Goal: Task Accomplishment & Management: Use online tool/utility

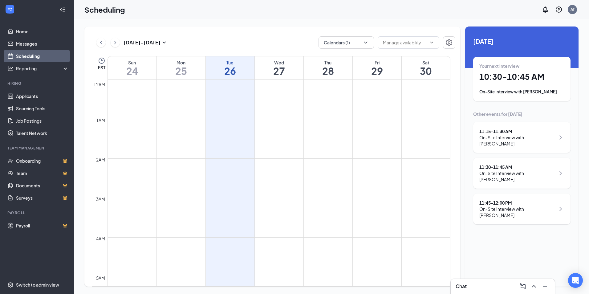
scroll to position [549, 0]
click at [341, 231] on td at bounding box center [278, 230] width 343 height 10
click at [364, 37] on button "Calendars (1)" at bounding box center [345, 42] width 55 height 12
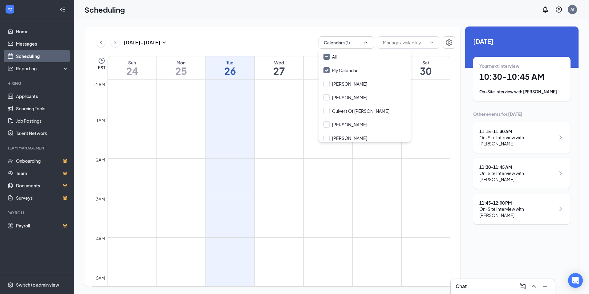
click at [396, 13] on div "Scheduling AT" at bounding box center [331, 9] width 515 height 19
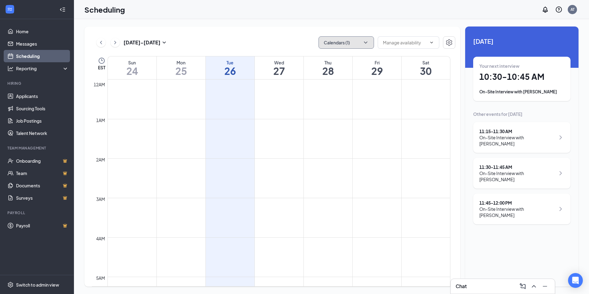
click at [366, 41] on icon "ChevronDown" at bounding box center [365, 42] width 6 height 6
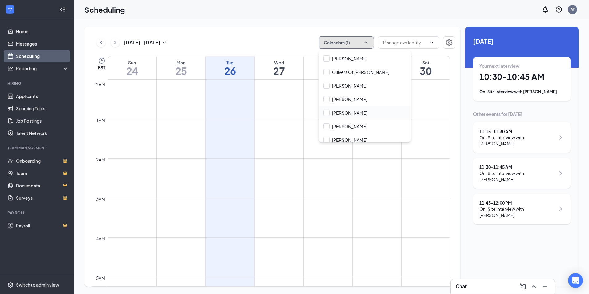
scroll to position [62, 0]
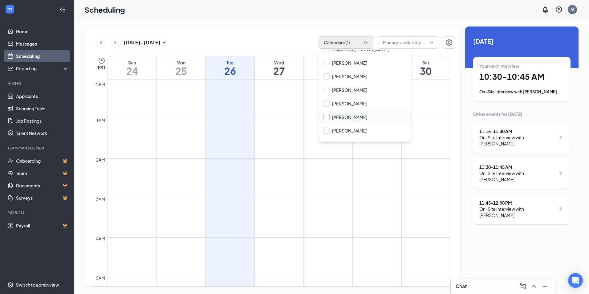
click at [352, 115] on input "[PERSON_NAME]" at bounding box center [345, 117] width 44 height 6
click at [308, 24] on div "[DATE] - [DATE] Calendars (2) EST Sun 24 Mon 25 Tue 26 Wed 27 Thu 28 Fri 29 Sat…" at bounding box center [331, 156] width 515 height 275
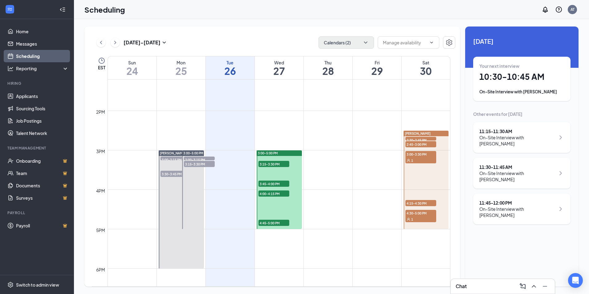
scroll to position [524, 0]
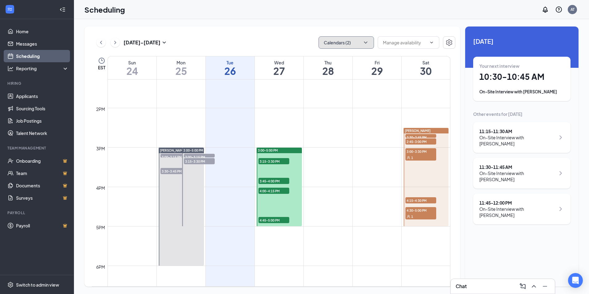
click at [370, 39] on button "Calendars (2)" at bounding box center [345, 42] width 55 height 12
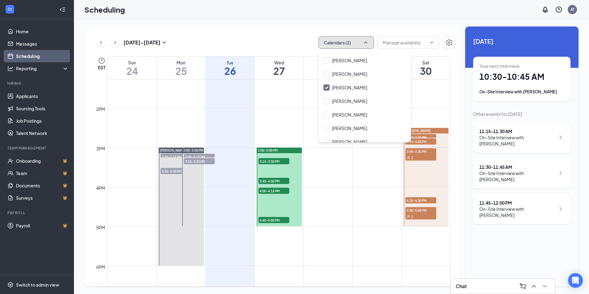
scroll to position [111, 0]
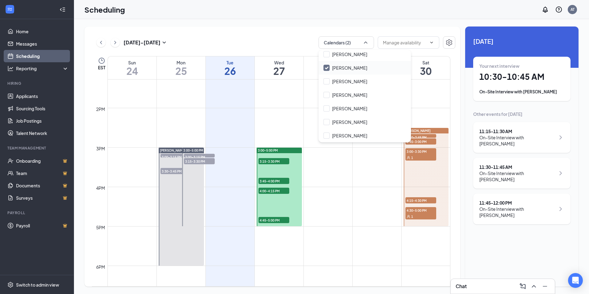
click at [355, 67] on input "[PERSON_NAME]" at bounding box center [345, 68] width 44 height 6
checkbox input "false"
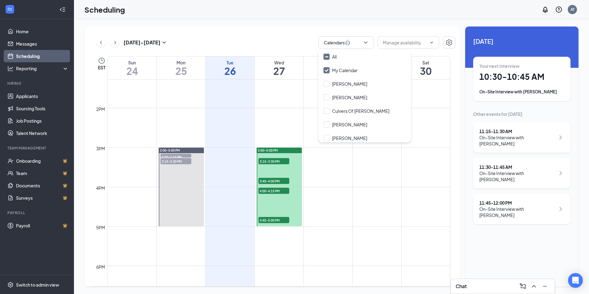
click at [349, 26] on div "[DATE] - [DATE] Calendars (1) EST Sun 24 Mon 25 Tue 26 Wed 27 Thu 28 Fri 29 Sat…" at bounding box center [272, 156] width 376 height 260
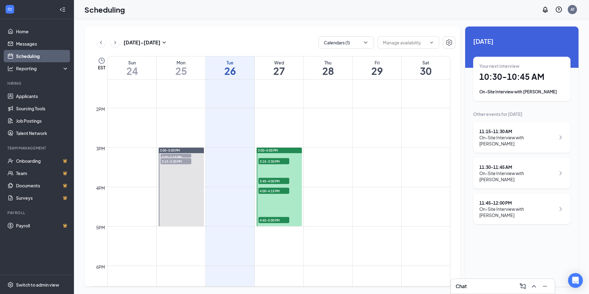
drag, startPoint x: 349, startPoint y: 26, endPoint x: 417, endPoint y: 14, distance: 68.8
click at [417, 14] on div "Scheduling AT" at bounding box center [331, 9] width 515 height 19
